Goal: Task Accomplishment & Management: Manage account settings

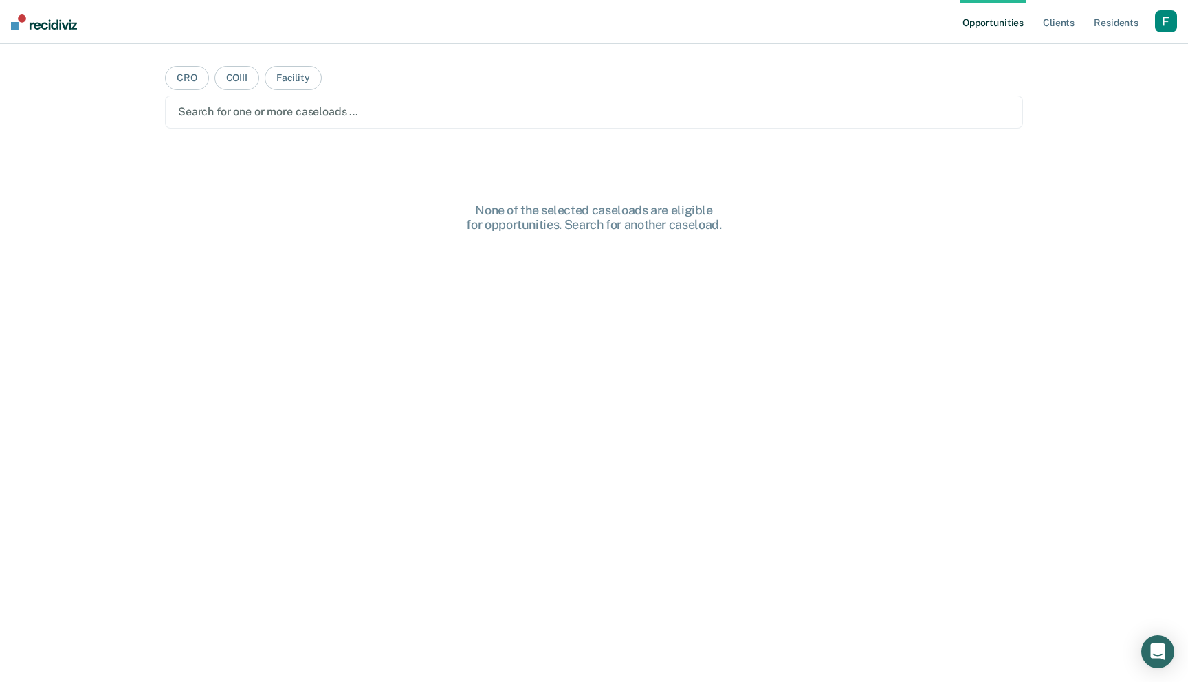
click at [1174, 24] on div "button" at bounding box center [1166, 21] width 22 height 22
click at [1080, 52] on link "Profile" at bounding box center [1110, 56] width 111 height 12
